Goal: Task Accomplishment & Management: Manage account settings

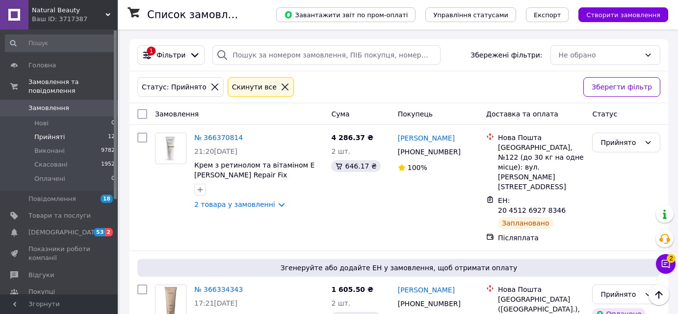
scroll to position [975, 0]
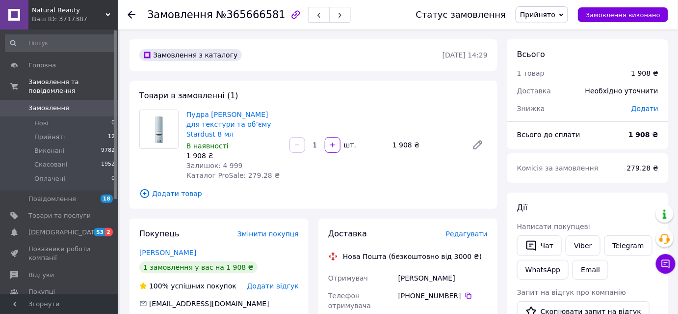
click at [65, 104] on span "Замовлення" at bounding box center [59, 108] width 62 height 9
